Goal: Task Accomplishment & Management: Complete application form

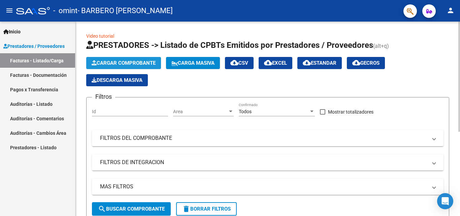
click at [119, 65] on span "Cargar Comprobante" at bounding box center [124, 63] width 64 height 6
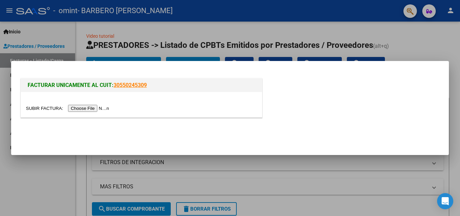
click at [90, 109] on input "file" at bounding box center [68, 108] width 85 height 7
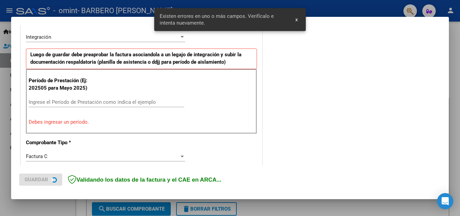
scroll to position [165, 0]
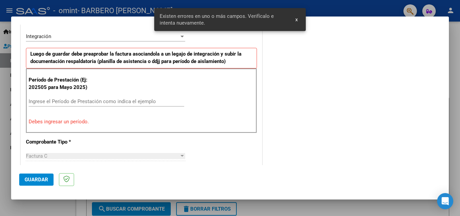
click at [97, 101] on input "Ingrese el Período de Prestación como indica el ejemplo" at bounding box center [107, 101] width 156 height 6
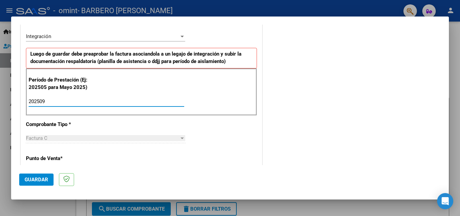
type input "202509"
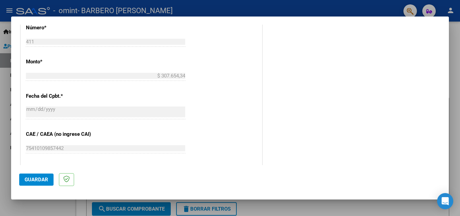
scroll to position [452, 0]
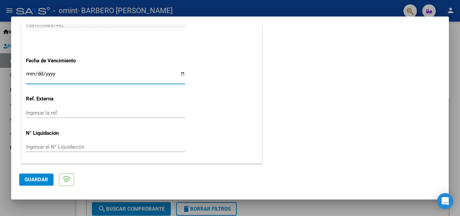
click at [95, 73] on input "Ingresar la fecha" at bounding box center [105, 76] width 159 height 11
click at [181, 72] on input "Ingresar la fecha" at bounding box center [105, 76] width 159 height 11
click at [181, 73] on input "[DATE]" at bounding box center [105, 76] width 159 height 11
type input "[DATE]"
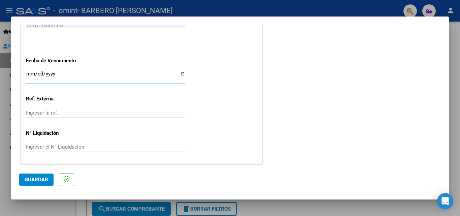
click at [35, 176] on span "Guardar" at bounding box center [37, 179] width 24 height 6
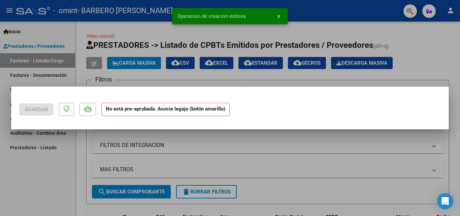
scroll to position [0, 0]
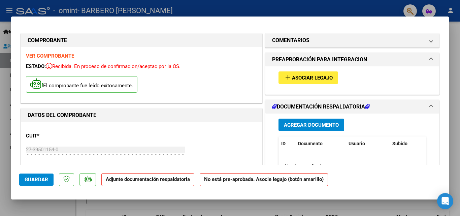
click at [308, 80] on span "Asociar Legajo" at bounding box center [312, 78] width 41 height 6
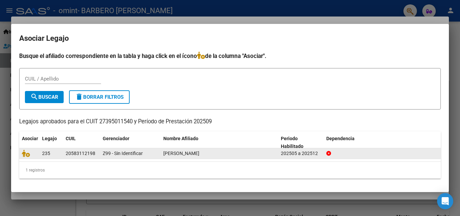
click at [154, 154] on div "Z99 - Sin Identificar" at bounding box center [130, 153] width 55 height 8
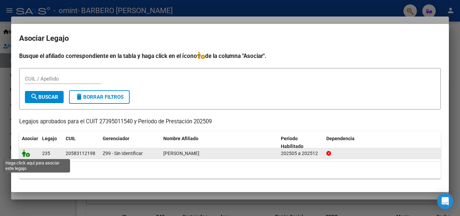
click at [27, 151] on icon at bounding box center [26, 152] width 8 height 7
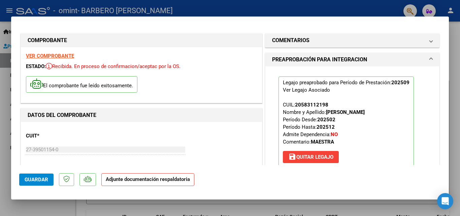
scroll to position [123, 0]
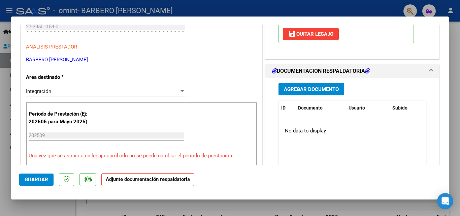
click at [302, 92] on span "Agregar Documento" at bounding box center [311, 89] width 55 height 6
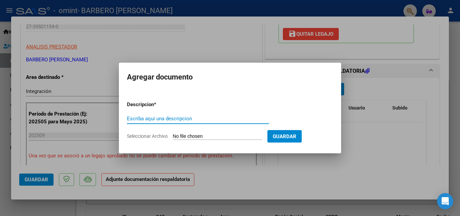
click at [179, 121] on input "Escriba aquí una descripcion" at bounding box center [198, 118] width 142 height 6
type input "planilla de asistencia"
click at [181, 138] on input "Seleccionar Archivo" at bounding box center [217, 136] width 89 height 6
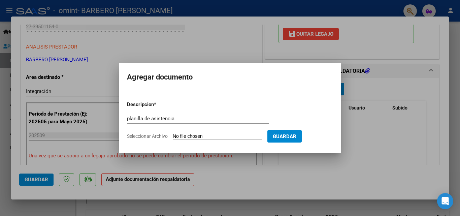
type input "C:\fakepath\P.A 09 [PERSON_NAME].pdf"
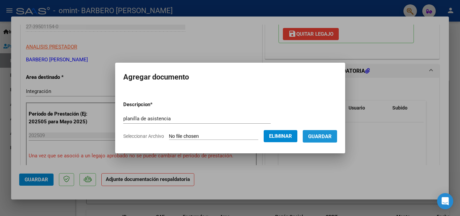
click at [331, 136] on span "Guardar" at bounding box center [320, 136] width 24 height 6
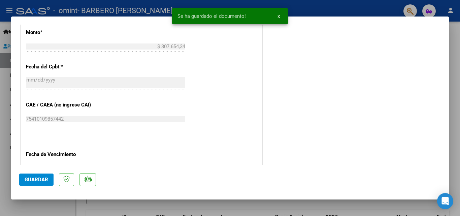
scroll to position [462, 0]
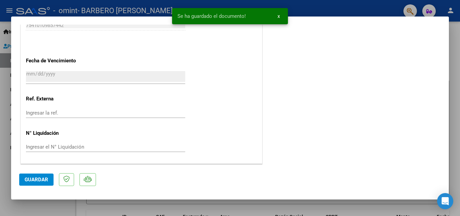
click at [42, 179] on span "Guardar" at bounding box center [37, 179] width 24 height 6
drag, startPoint x: 225, startPoint y: 94, endPoint x: 225, endPoint y: 102, distance: 8.4
drag, startPoint x: 225, startPoint y: 103, endPoint x: 454, endPoint y: 47, distance: 235.9
click at [454, 47] on div at bounding box center [230, 108] width 460 height 216
type input "$ 0,00"
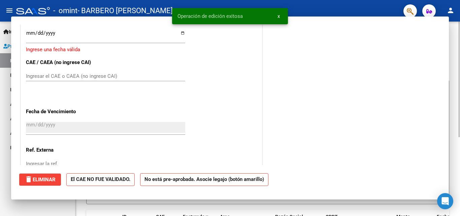
scroll to position [513, 0]
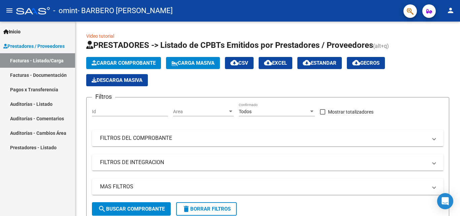
click at [30, 72] on link "Facturas - Documentación" at bounding box center [37, 75] width 75 height 14
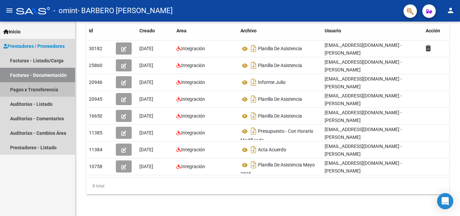
click at [33, 90] on link "Pagos x Transferencia" at bounding box center [37, 89] width 75 height 14
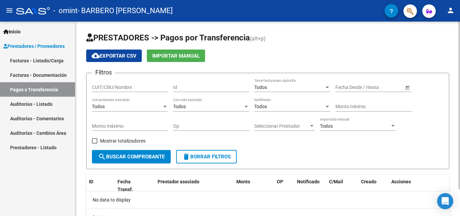
scroll to position [31, 0]
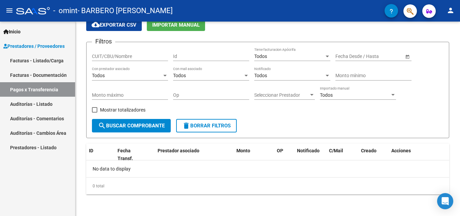
click at [34, 59] on link "Facturas - Listado/Carga" at bounding box center [37, 60] width 75 height 14
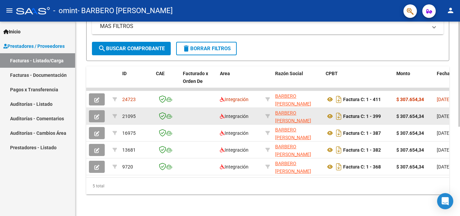
drag, startPoint x: 131, startPoint y: 51, endPoint x: 163, endPoint y: 113, distance: 70.0
